Goal: Task Accomplishment & Management: Manage account settings

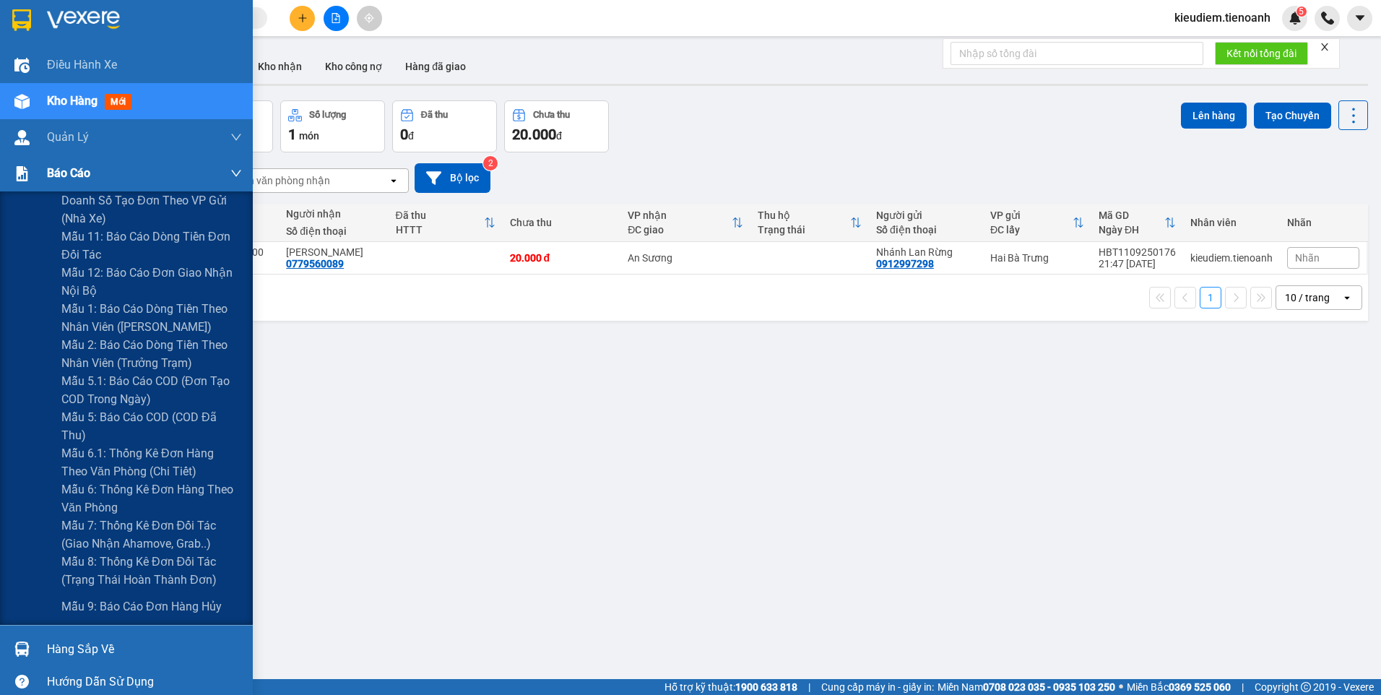
click at [48, 165] on span "Báo cáo" at bounding box center [68, 173] width 43 height 18
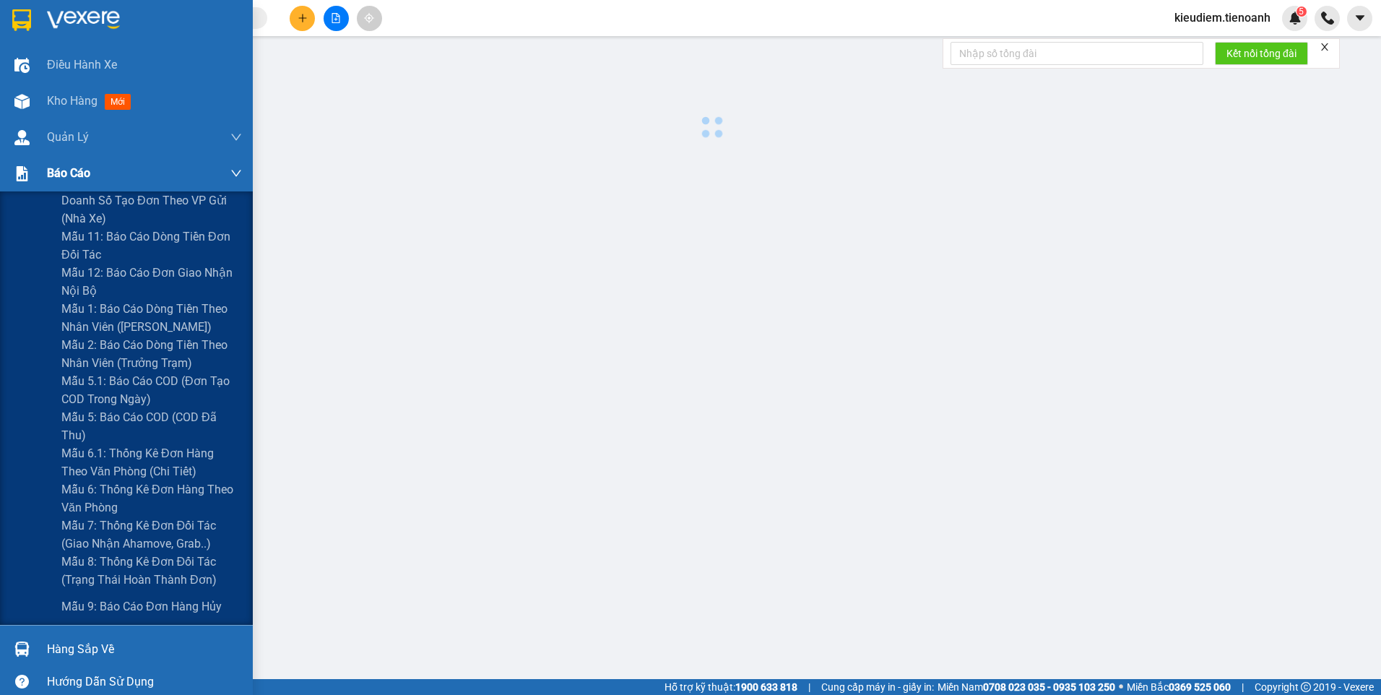
click at [92, 177] on div "Báo cáo" at bounding box center [144, 173] width 195 height 36
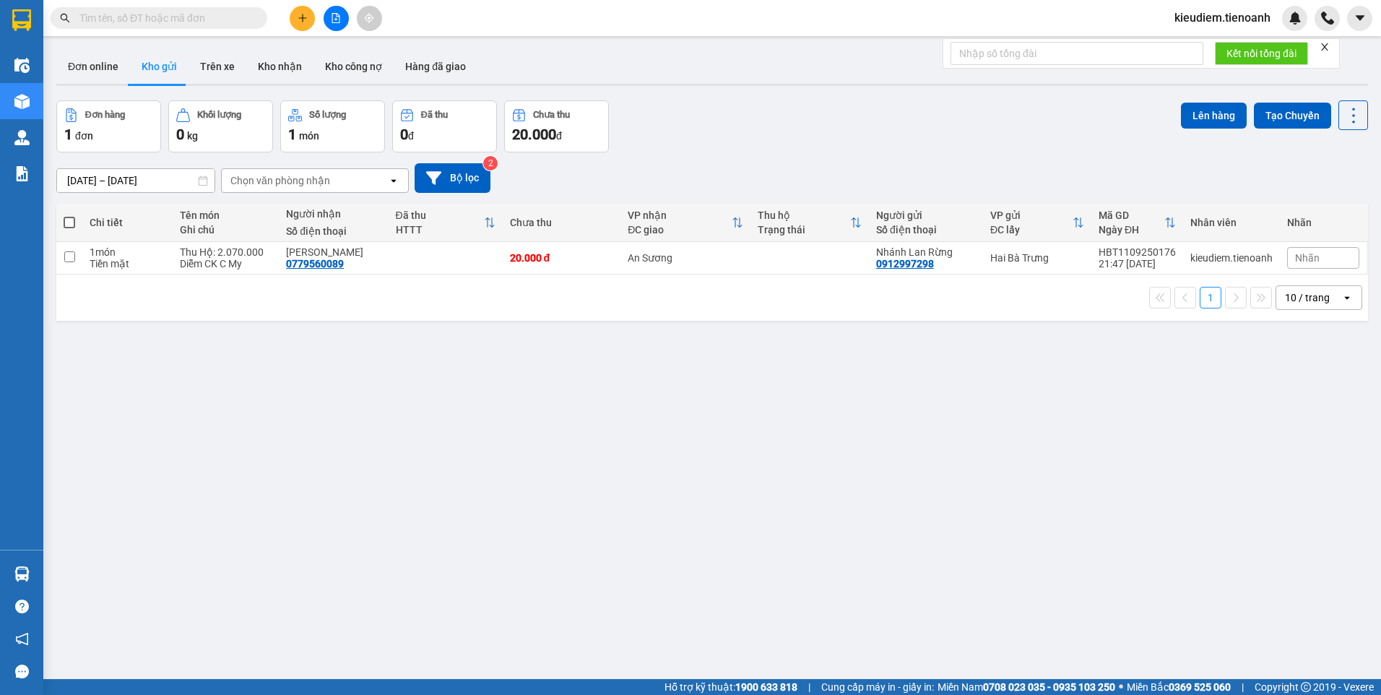
click at [1217, 19] on span "kieudiem.tienoanh" at bounding box center [1222, 18] width 119 height 18
click at [1189, 47] on span "Đăng xuất" at bounding box center [1228, 45] width 89 height 16
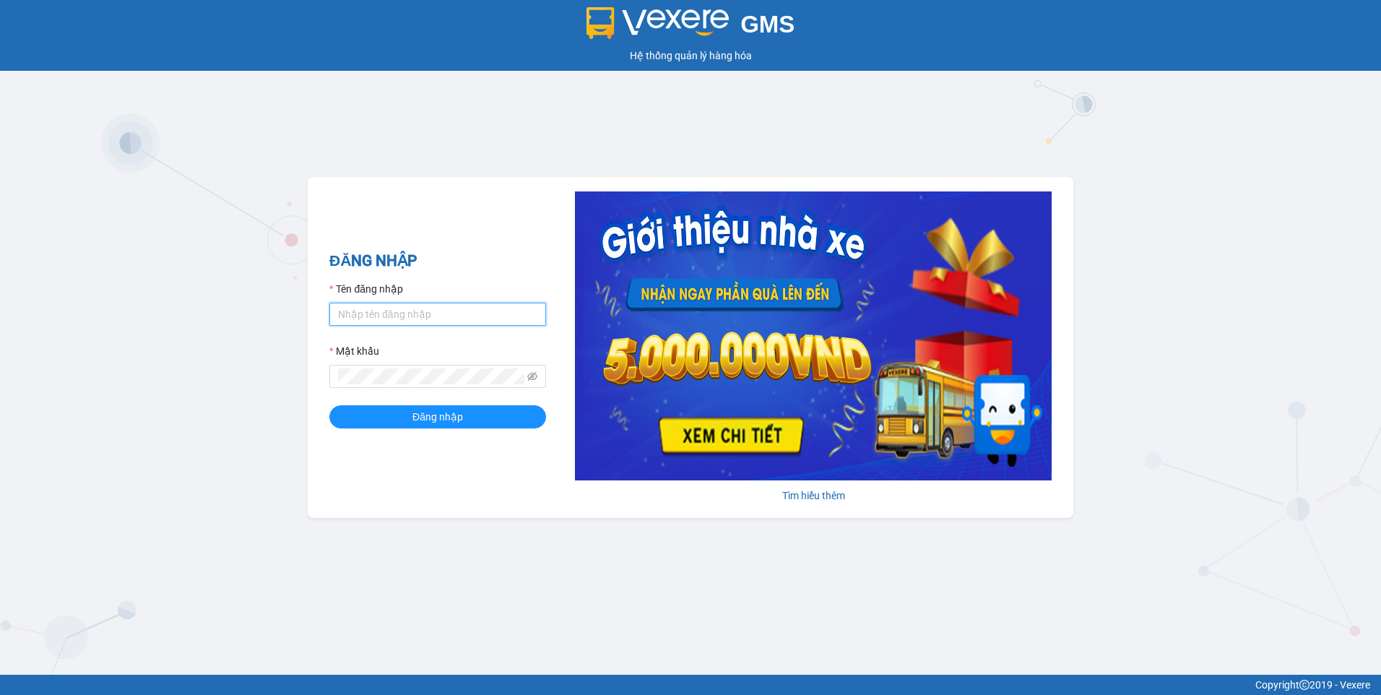
type input "dieuhien.tienoanh"
click at [613, 129] on div "GMS Hệ thống quản lý hàng hóa ĐĂNG NHẬP Tên đăng nhập dieuhien.tienoanh Mật khẩ…" at bounding box center [690, 337] width 1381 height 674
